Goal: Task Accomplishment & Management: Manage account settings

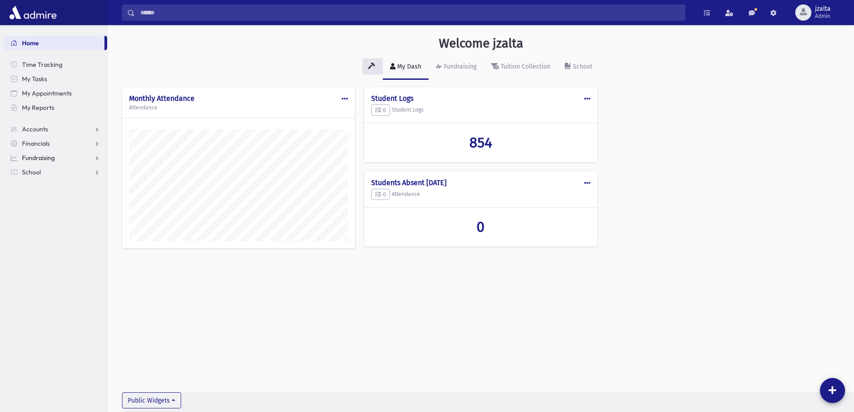
scroll to position [407, 746]
click at [773, 11] on span at bounding box center [773, 13] width 6 height 6
click at [816, 8] on span "jzalta" at bounding box center [823, 8] width 16 height 7
click at [823, 130] on link "Manage Logins" at bounding box center [816, 132] width 72 height 17
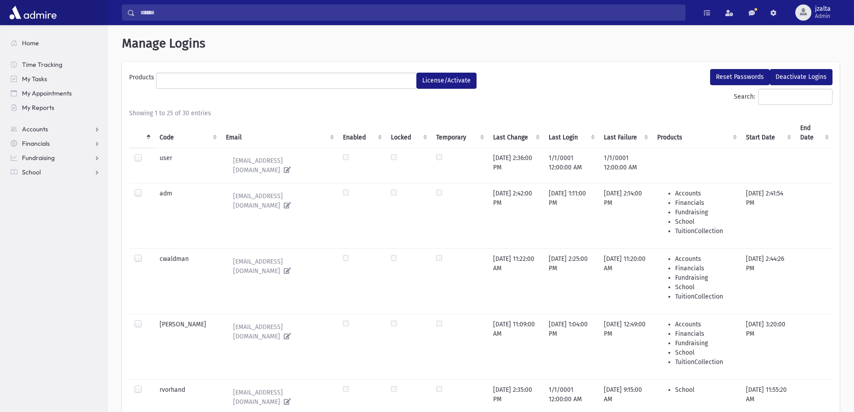
select select
click at [826, 19] on span "Admin" at bounding box center [823, 16] width 16 height 7
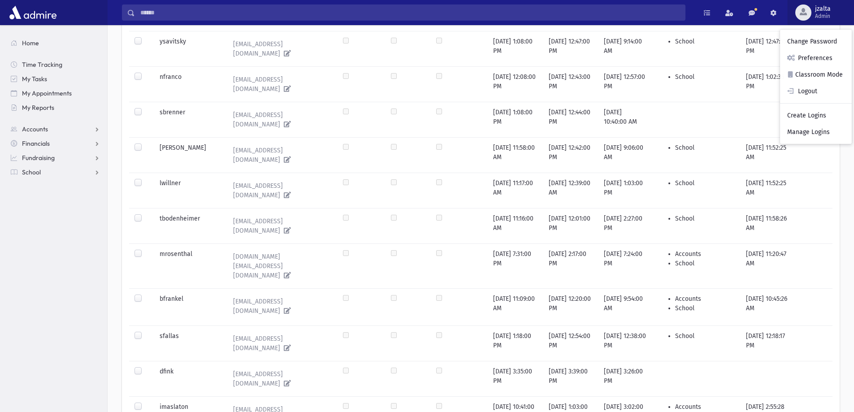
scroll to position [767, 0]
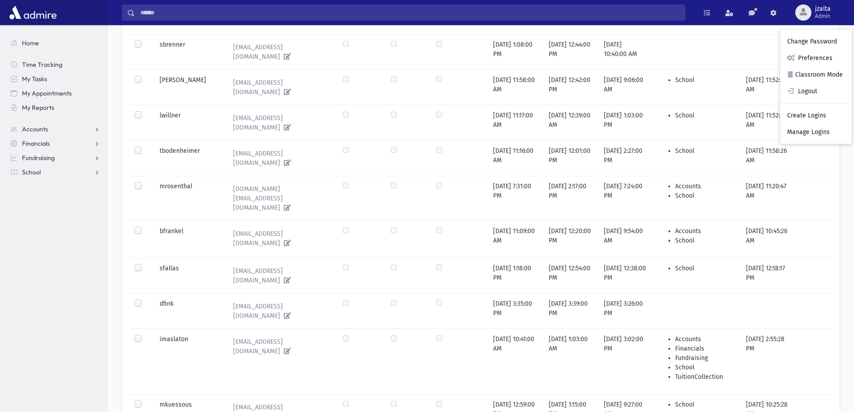
click at [136, 400] on div at bounding box center [139, 405] width 11 height 11
click at [130, 394] on td at bounding box center [141, 405] width 25 height 22
click at [145, 400] on label at bounding box center [145, 400] width 0 height 0
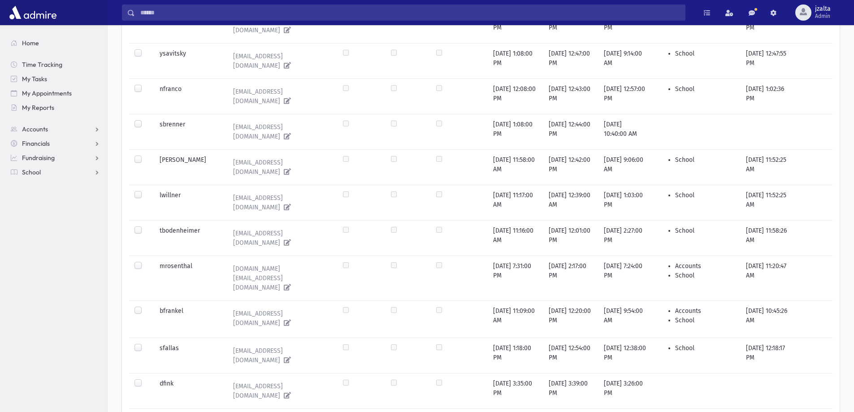
scroll to position [677, 0]
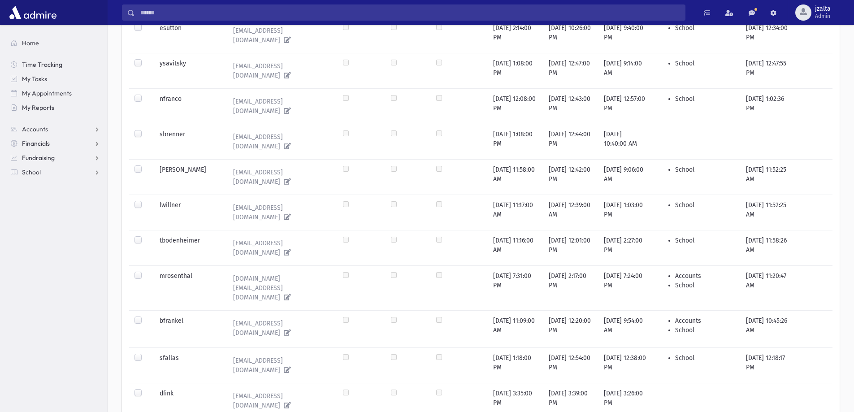
click at [145, 353] on label at bounding box center [145, 353] width 0 height 0
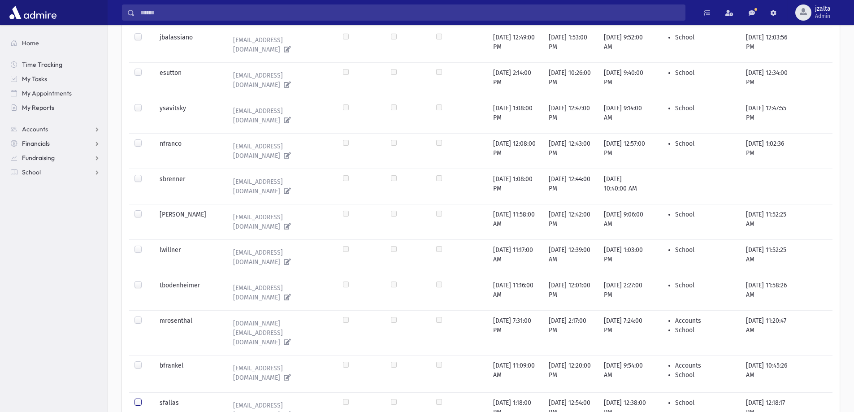
scroll to position [722, 0]
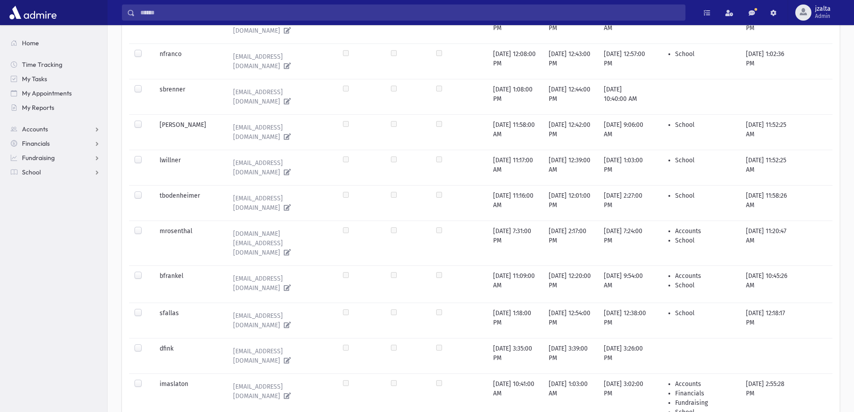
click at [145, 308] on label at bounding box center [145, 308] width 0 height 0
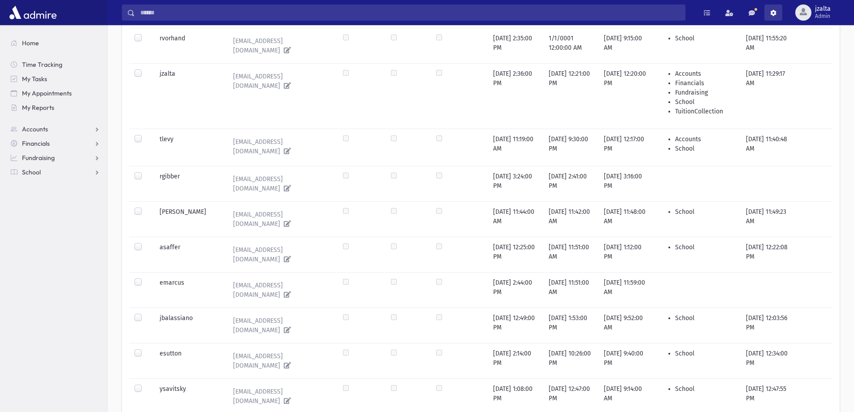
scroll to position [229, 0]
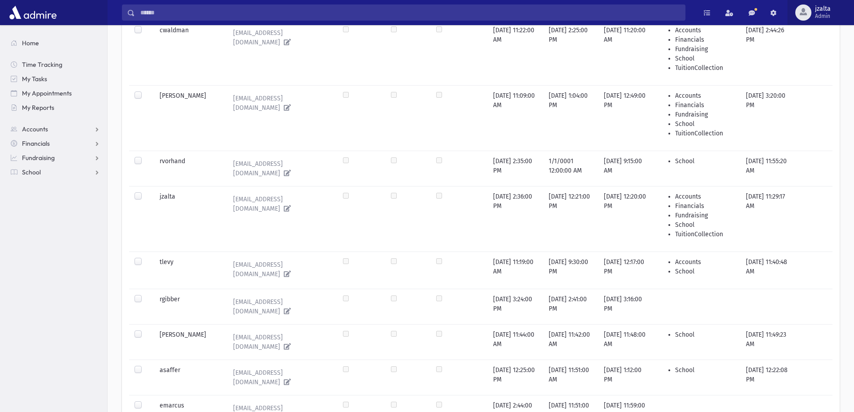
click at [824, 9] on span "jzalta" at bounding box center [823, 8] width 16 height 7
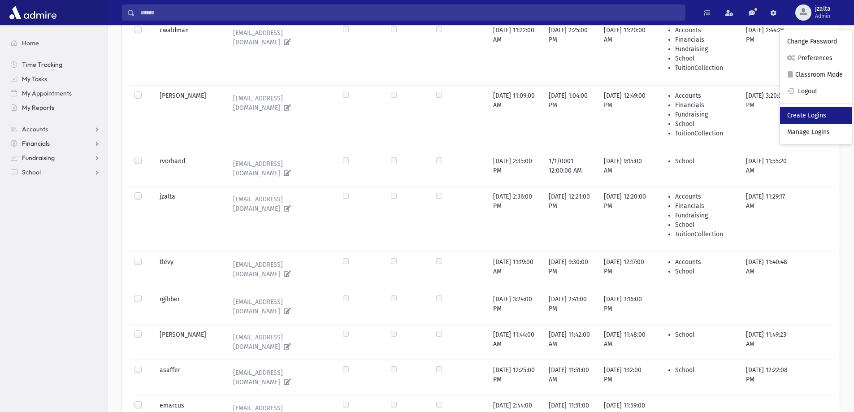
click at [802, 120] on link "Create Logins" at bounding box center [816, 115] width 72 height 17
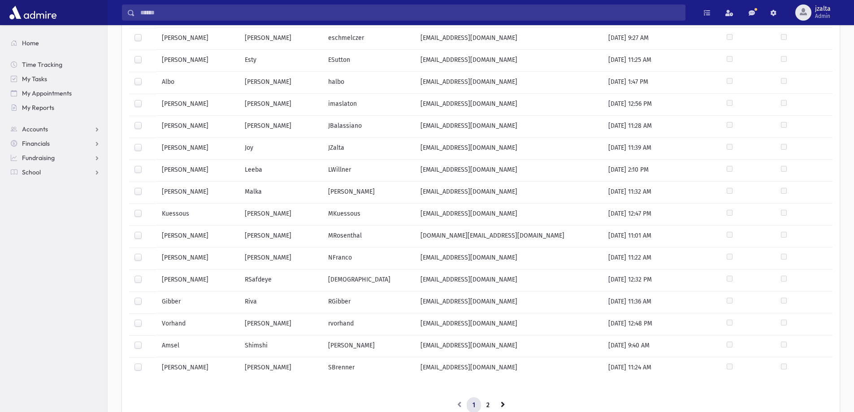
scroll to position [338, 0]
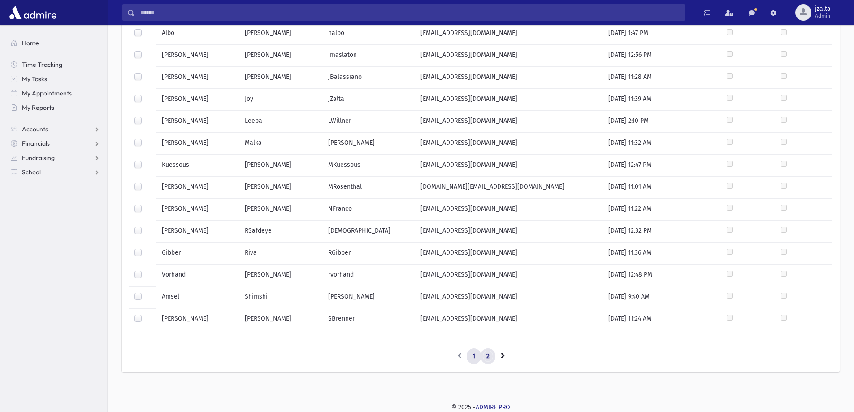
click at [485, 355] on link "2" at bounding box center [488, 356] width 15 height 16
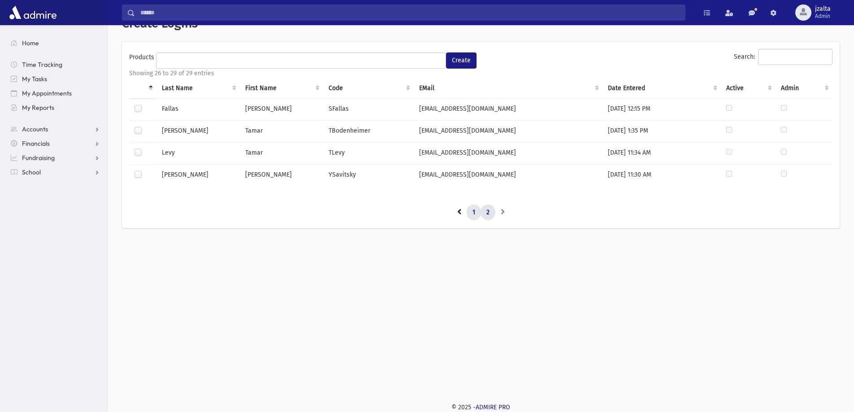
click at [477, 211] on link "1" at bounding box center [474, 212] width 14 height 16
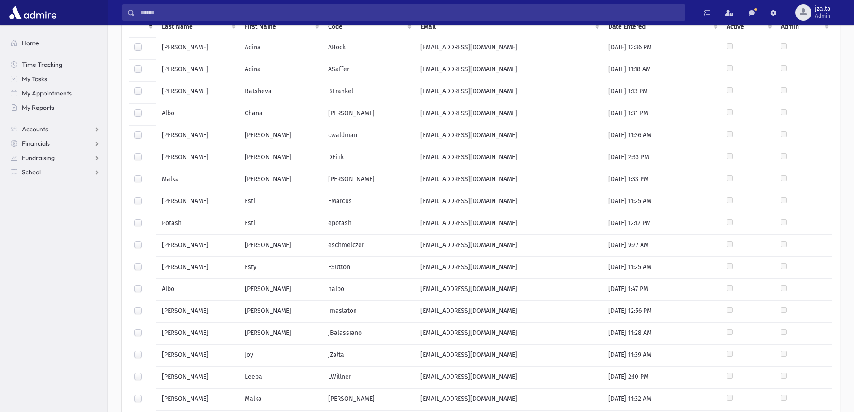
scroll to position [0, 0]
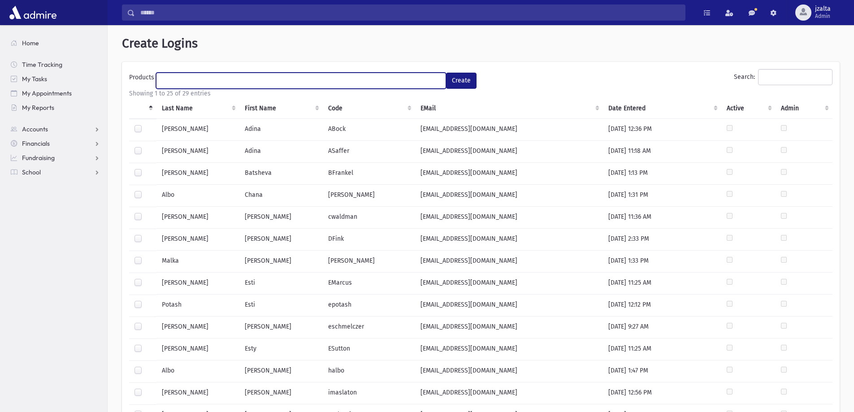
click at [373, 73] on span at bounding box center [301, 81] width 290 height 16
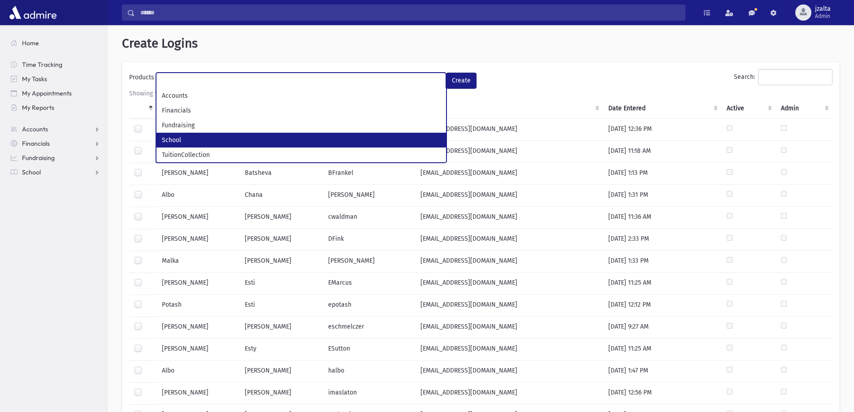
select select "*"
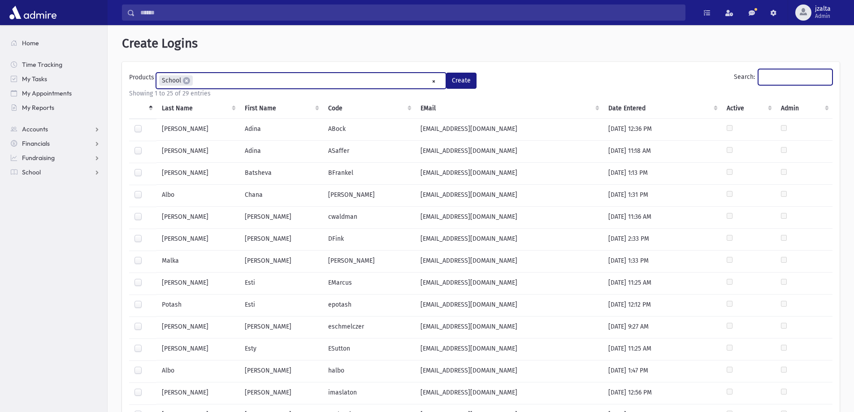
click at [785, 78] on input "Search:" at bounding box center [795, 77] width 74 height 16
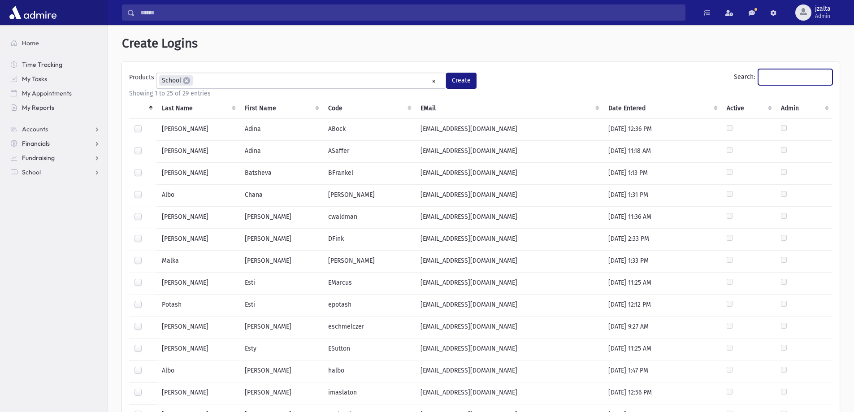
click at [778, 78] on input "Search:" at bounding box center [795, 77] width 74 height 16
click at [819, 13] on span "Admin" at bounding box center [823, 16] width 16 height 7
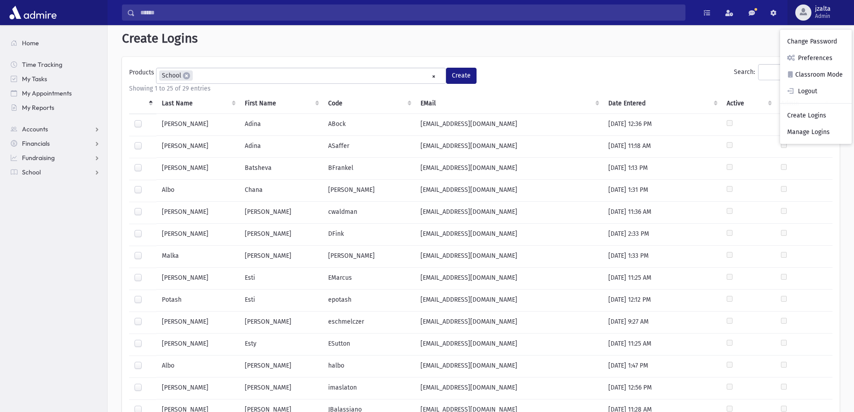
scroll to position [0, 0]
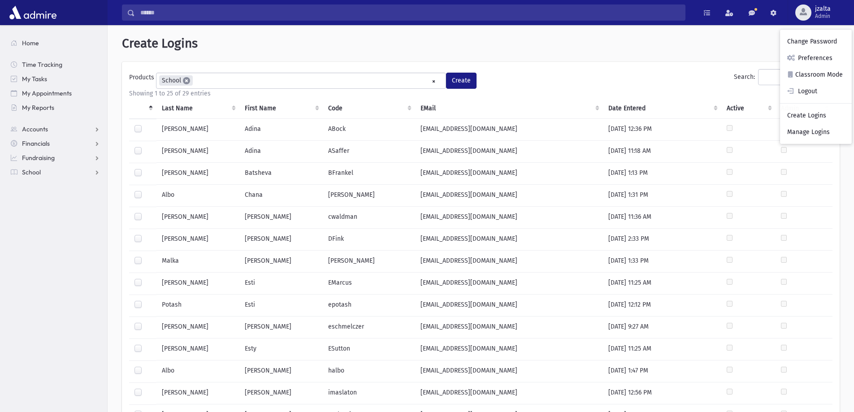
click at [188, 82] on span "×" at bounding box center [186, 80] width 7 height 7
select select
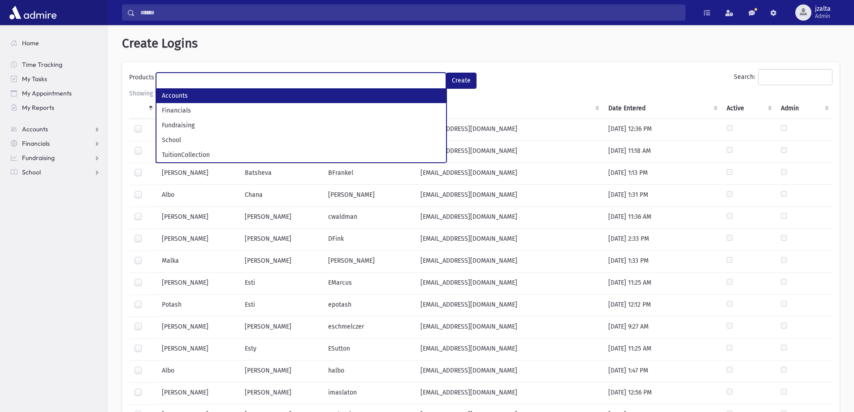
click at [420, 58] on div "**********" at bounding box center [481, 377] width 746 height 704
